Goal: Transaction & Acquisition: Book appointment/travel/reservation

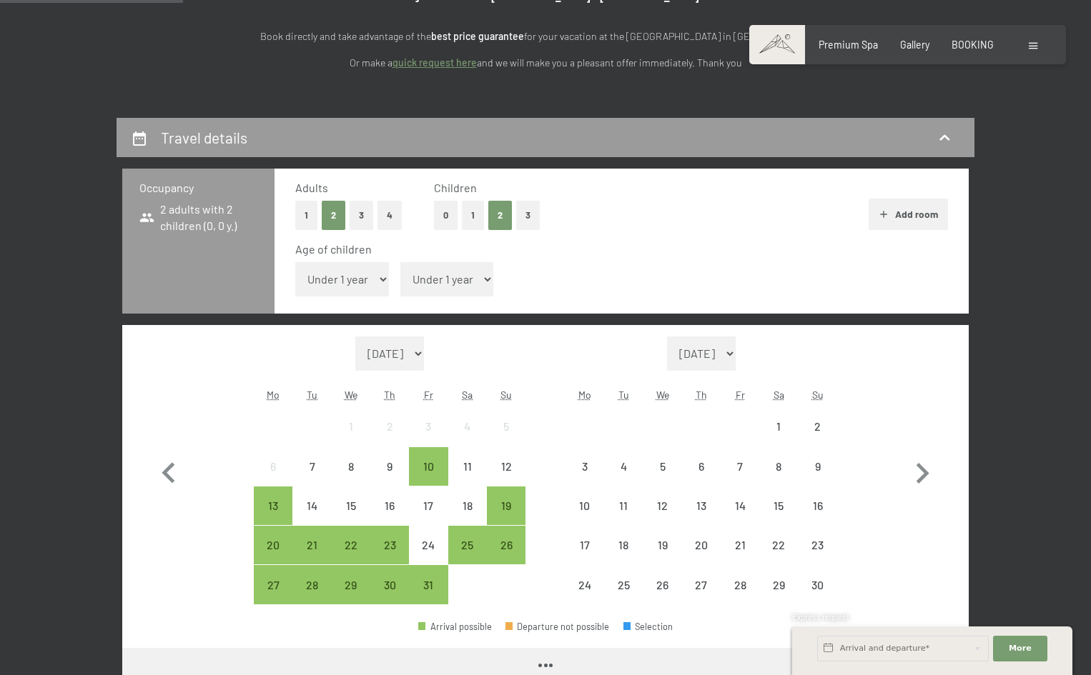
drag, startPoint x: 383, startPoint y: 268, endPoint x: 381, endPoint y: 275, distance: 7.5
click at [383, 268] on select "Under 1 year 1 year 2 years 3 years 4 years 5 years 6 years 7 years 8 years 9 y…" at bounding box center [342, 279] width 94 height 34
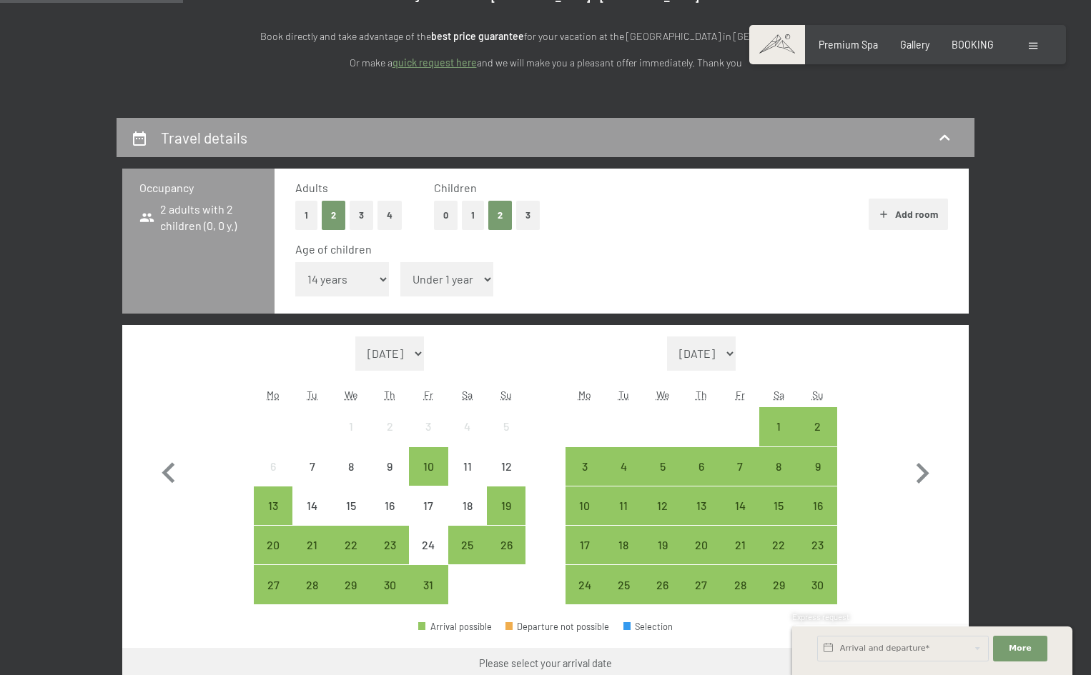
click at [295, 262] on select "Under 1 year 1 year 2 years 3 years 4 years 5 years 6 years 7 years 8 years 9 y…" at bounding box center [342, 279] width 94 height 34
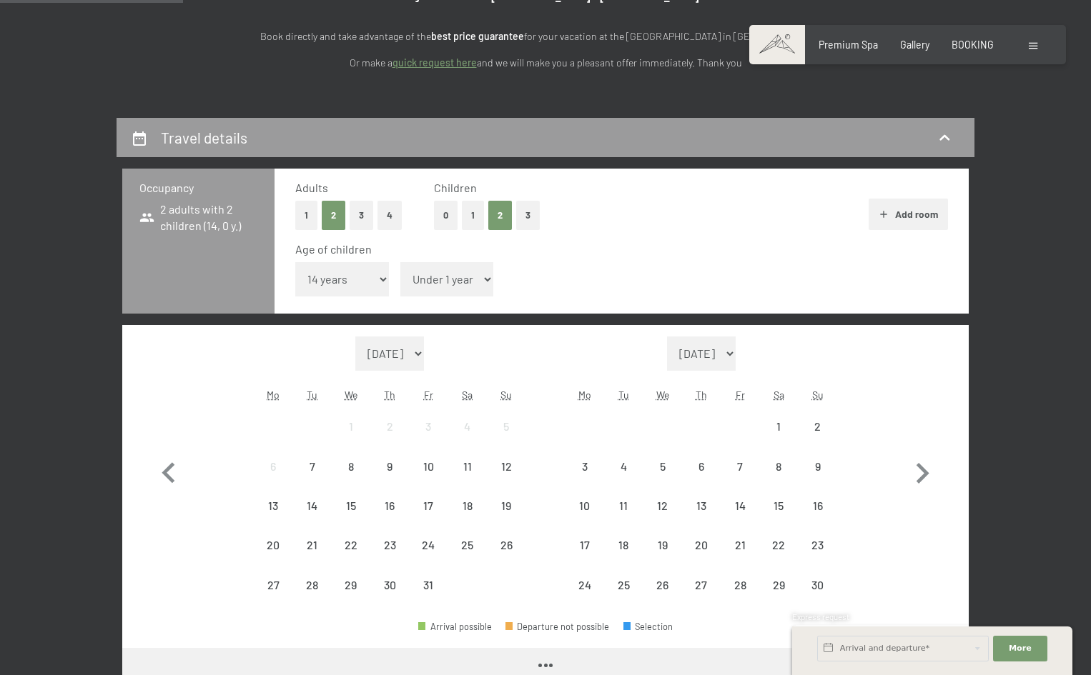
drag, startPoint x: 342, startPoint y: 271, endPoint x: 345, endPoint y: 289, distance: 18.9
click at [342, 271] on select "Under 1 year 1 year 2 years 3 years 4 years 5 years 6 years 7 years 8 years 9 y…" at bounding box center [342, 279] width 94 height 34
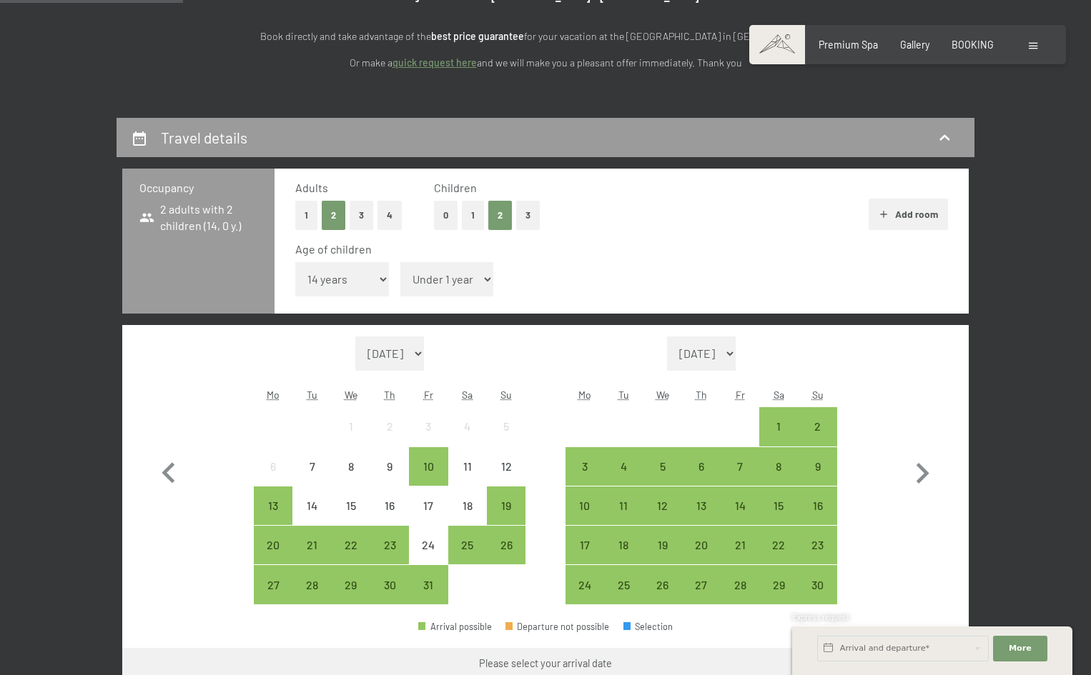
select select "15"
click at [295, 262] on select "Under 1 year 1 year 2 years 3 years 4 years 5 years 6 years 7 years 8 years 9 y…" at bounding box center [342, 279] width 94 height 34
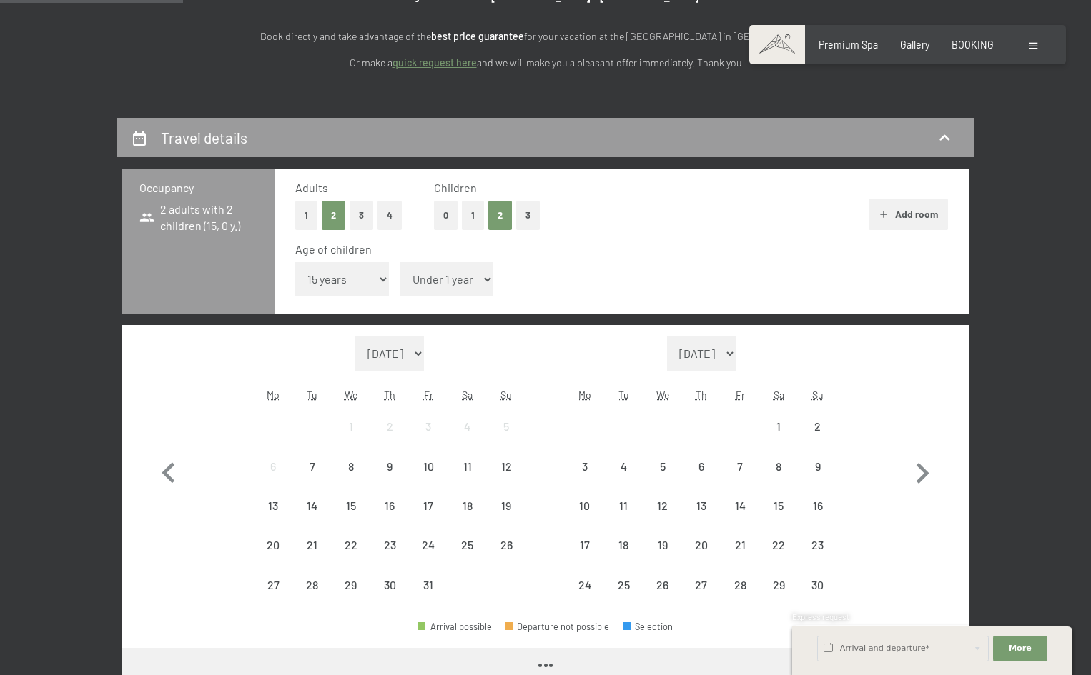
click at [430, 267] on select "Under 1 year 1 year 2 years 3 years 4 years 5 years 6 years 7 years 8 years 9 y…" at bounding box center [447, 279] width 94 height 34
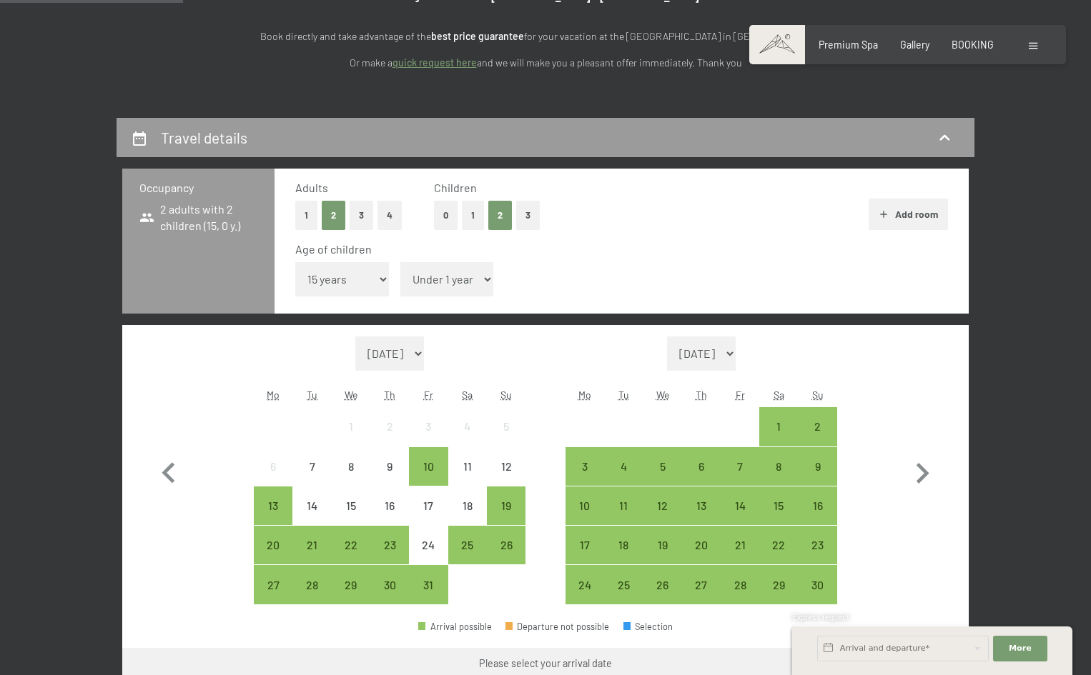
select select "11"
click at [400, 262] on select "Under 1 year 1 year 2 years 3 years 4 years 5 years 6 years 7 years 8 years 9 y…" at bounding box center [447, 279] width 94 height 34
click at [969, 481] on div "Occupancy 2 adults with 2 children (15, 11 y.) Adults 1 2 3 4 Children 0 1 2 3 …" at bounding box center [546, 426] width 858 height 515
click at [942, 478] on icon "button" at bounding box center [921, 473] width 41 height 41
select select "[DATE]"
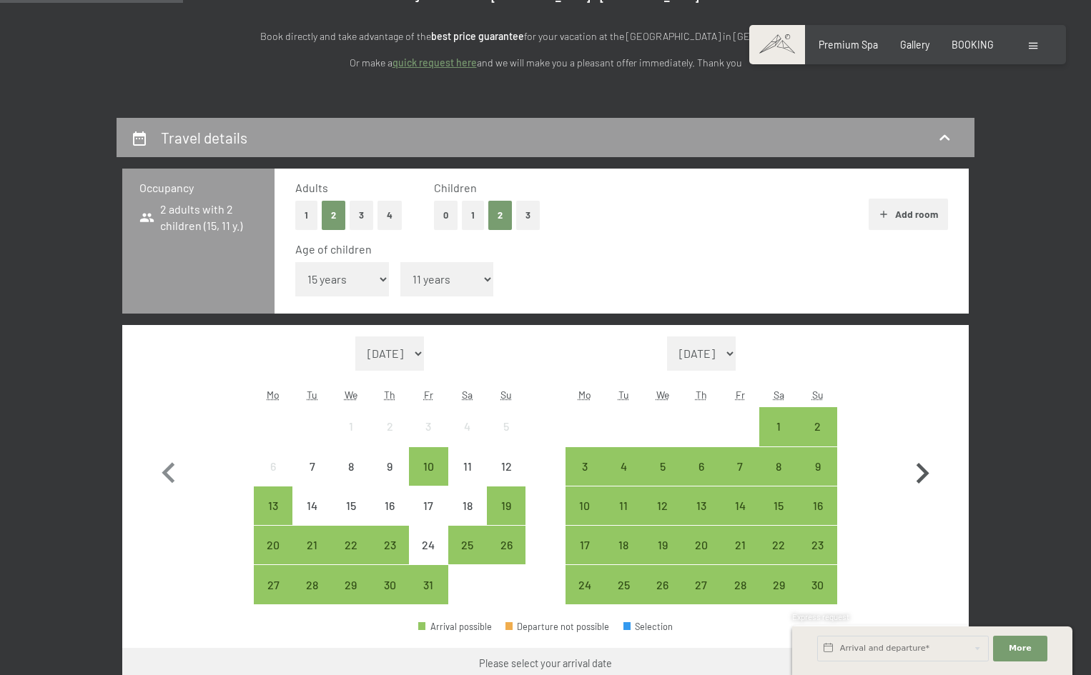
select select "[DATE]"
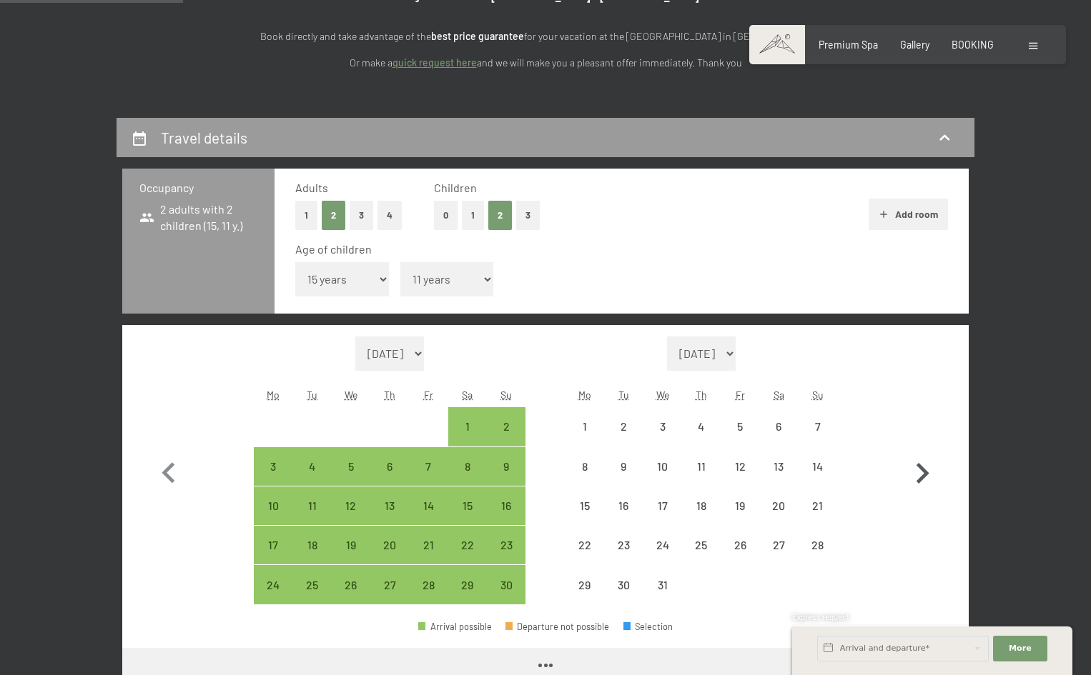
select select "[DATE]"
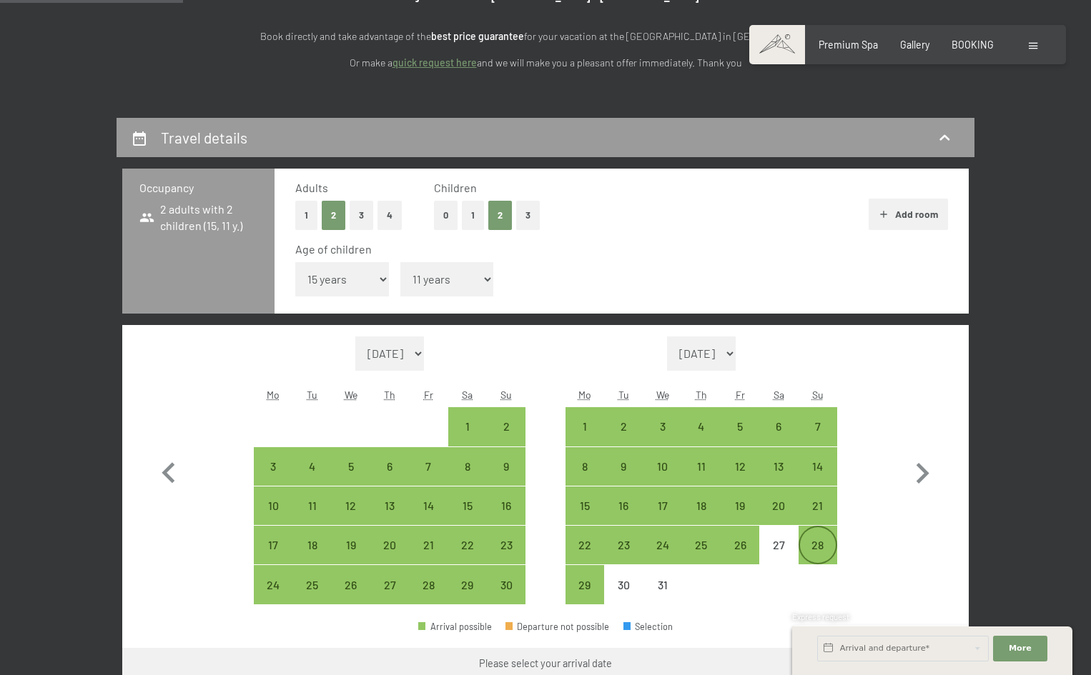
click at [809, 548] on div "28" at bounding box center [818, 558] width 36 height 36
select select "[DATE]"
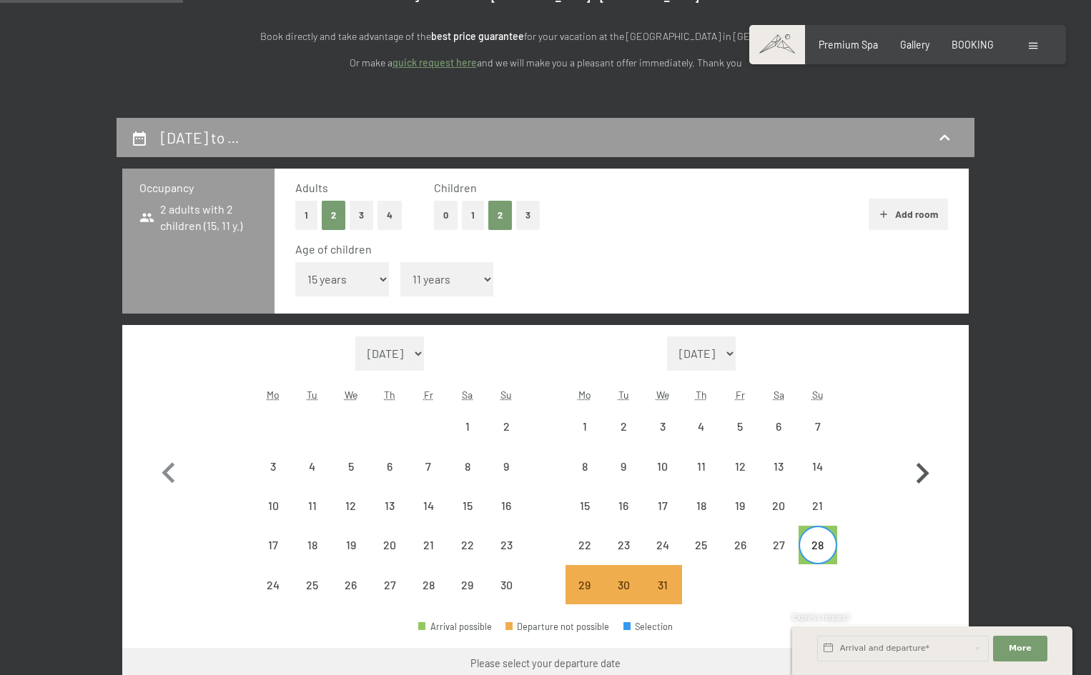
click at [921, 483] on icon "button" at bounding box center [921, 473] width 41 height 41
select select "[DATE]"
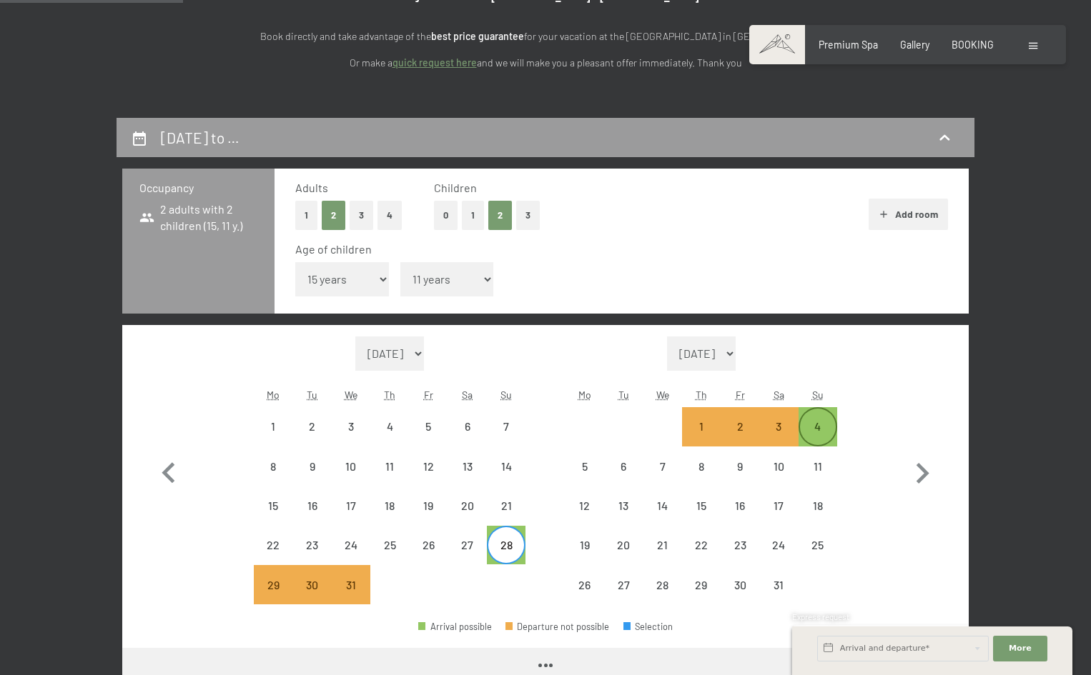
select select "[DATE]"
click at [824, 433] on div "4" at bounding box center [818, 439] width 36 height 36
select select "[DATE]"
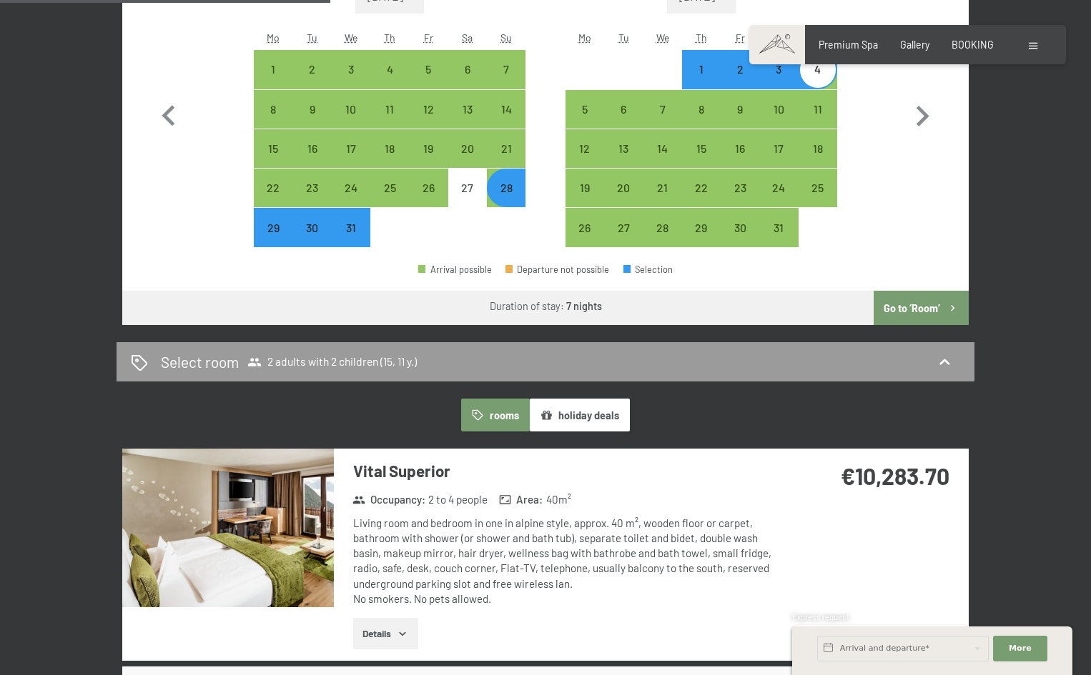
click at [919, 307] on button "Go to ‘Room’" at bounding box center [920, 308] width 95 height 34
select select "[DATE]"
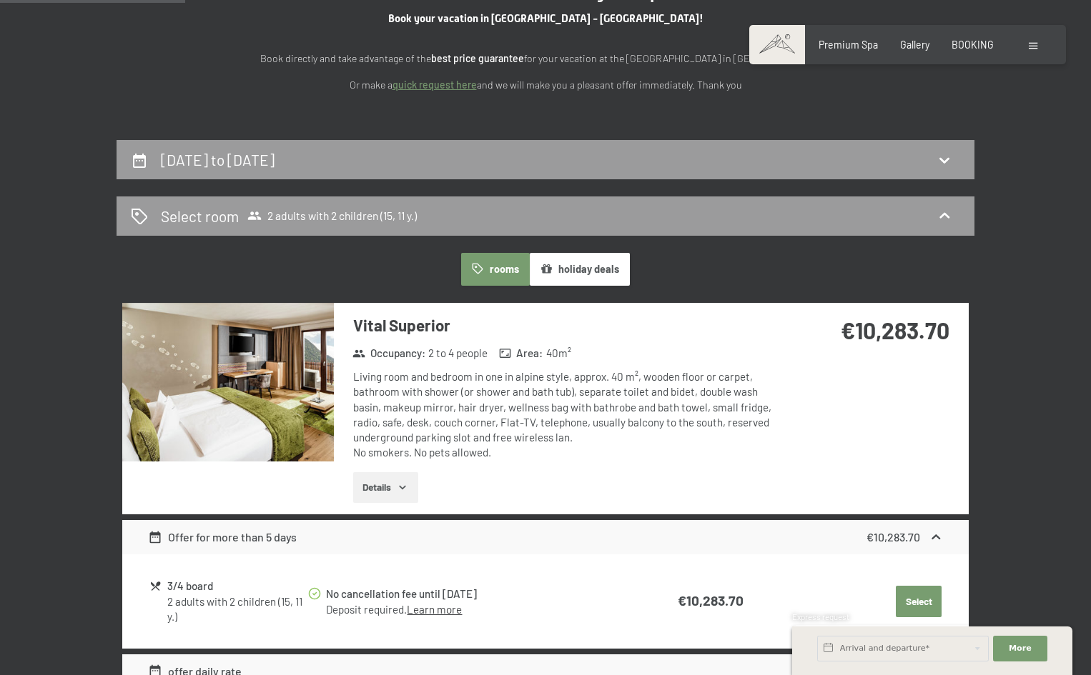
scroll to position [189, 0]
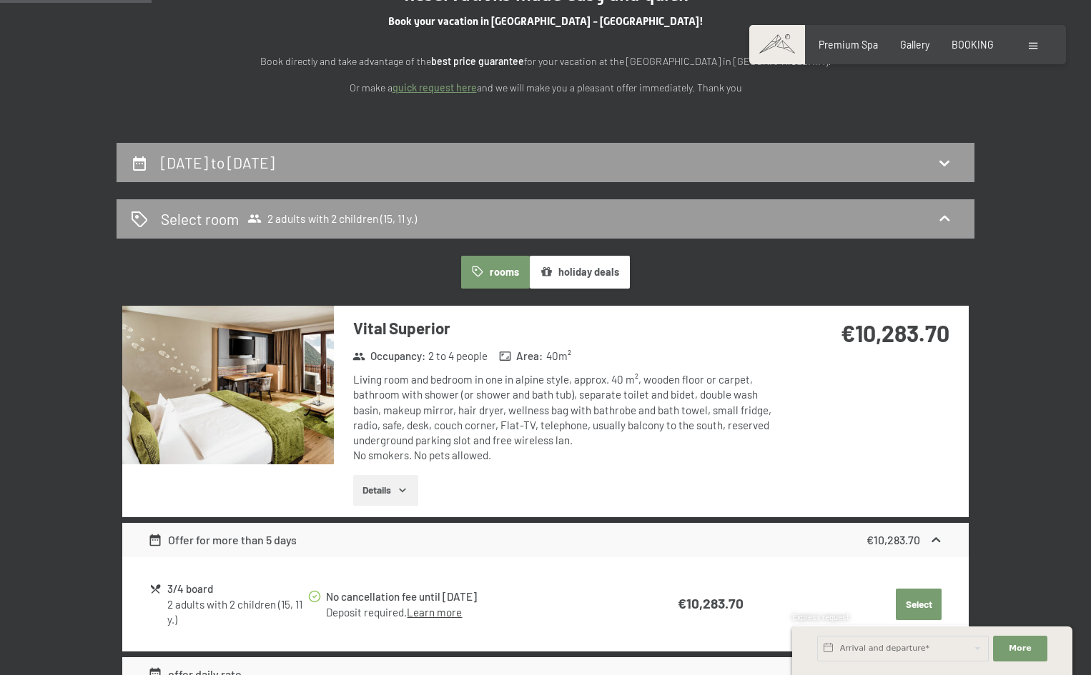
click at [556, 279] on button "holiday deals" at bounding box center [580, 272] width 100 height 33
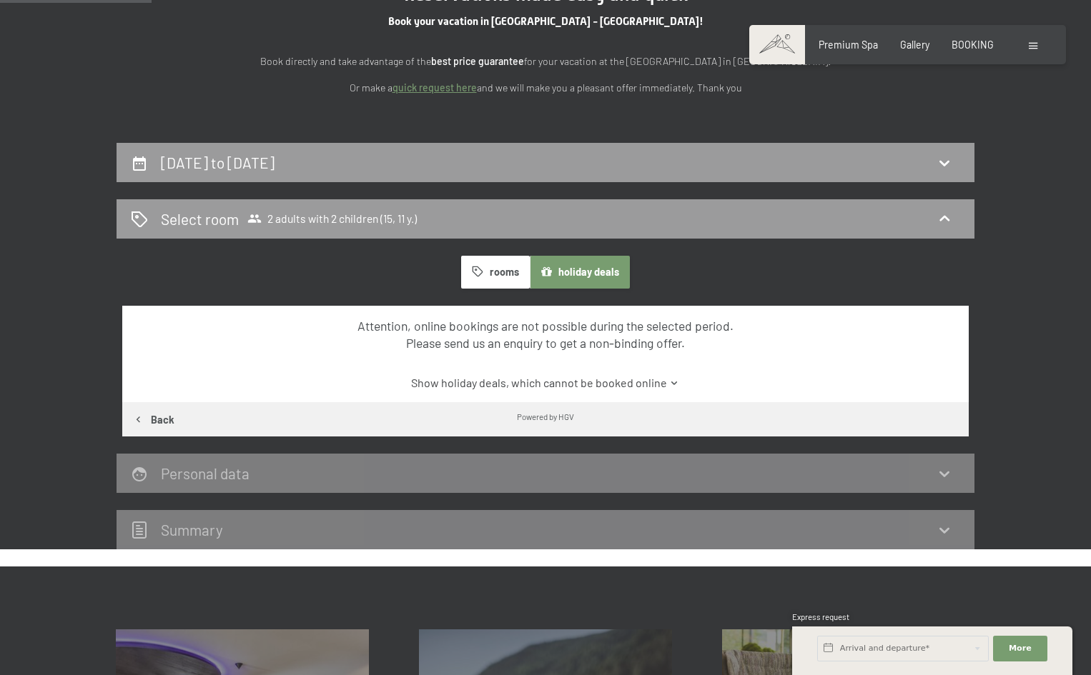
click at [527, 274] on button "rooms" at bounding box center [495, 272] width 68 height 33
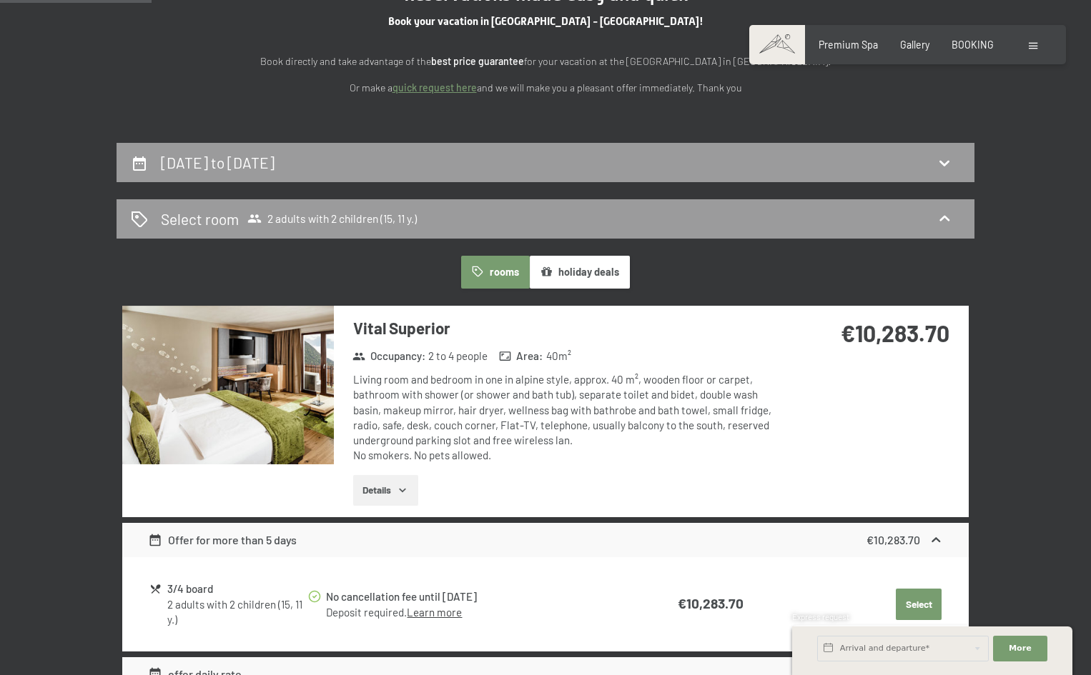
click at [397, 495] on button "Details" at bounding box center [385, 490] width 65 height 31
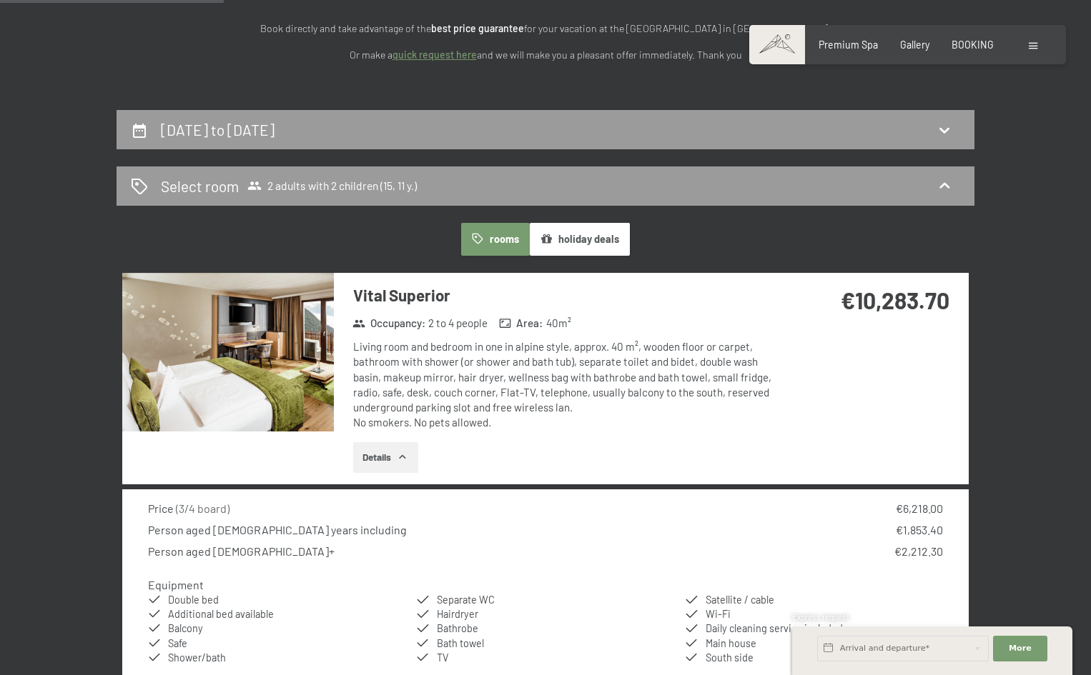
scroll to position [118, 0]
